Goal: Check status

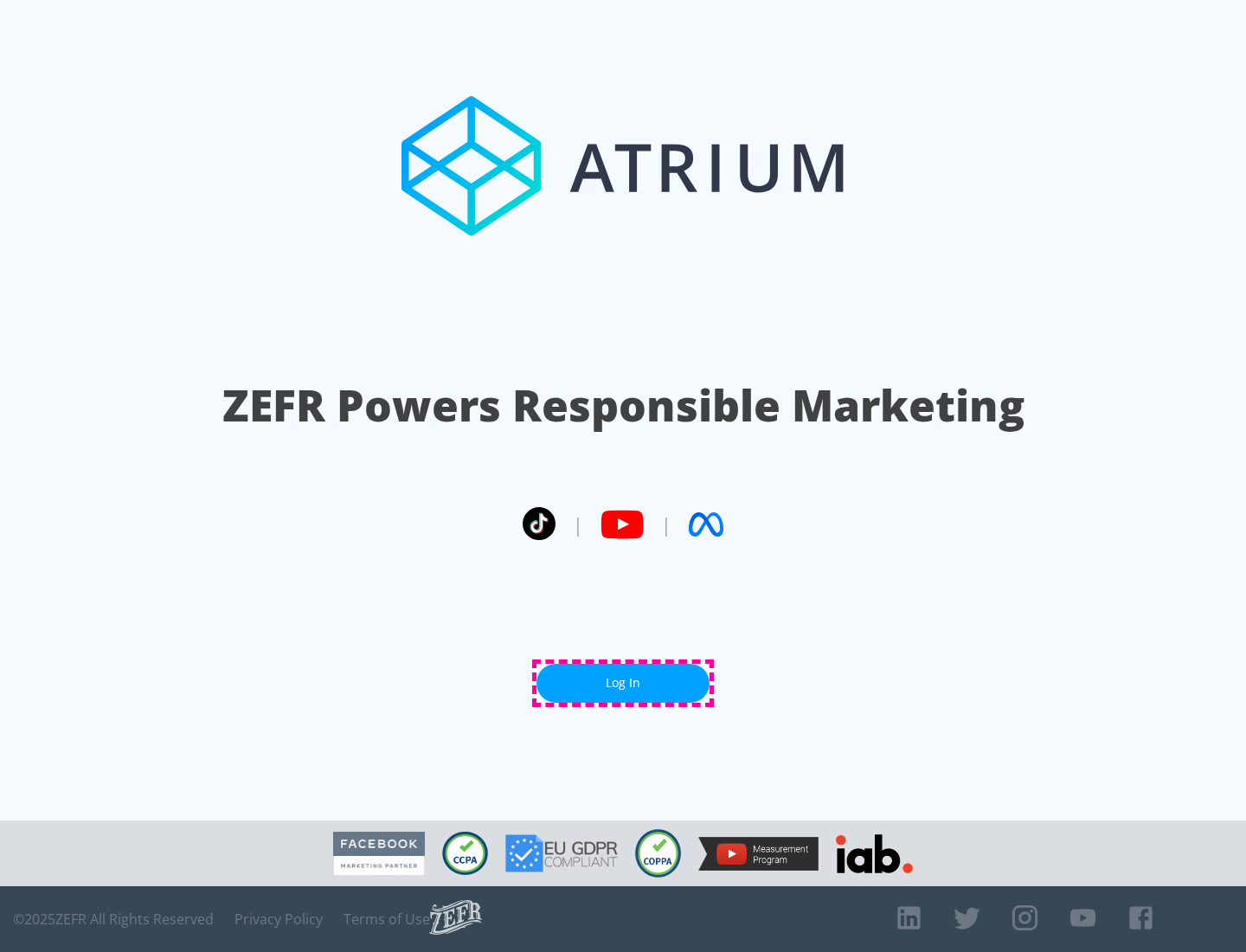
click at [623, 683] on link "Log In" at bounding box center [623, 683] width 173 height 39
